Goal: Contribute content

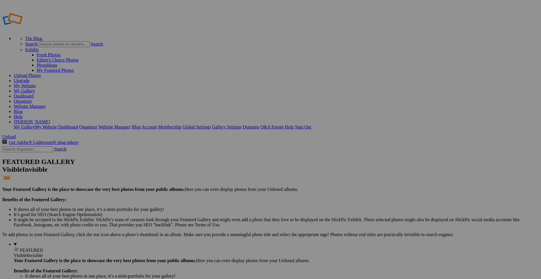
drag, startPoint x: 150, startPoint y: 94, endPoint x: 404, endPoint y: 215, distance: 281.2
drag, startPoint x: 472, startPoint y: 226, endPoint x: 397, endPoint y: 215, distance: 75.9
